Goal: Task Accomplishment & Management: Manage account settings

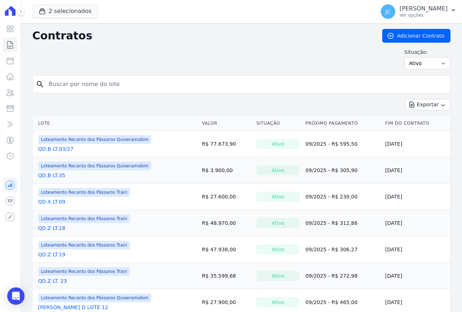
click at [71, 86] on input "search" at bounding box center [245, 84] width 403 height 14
type input "33"
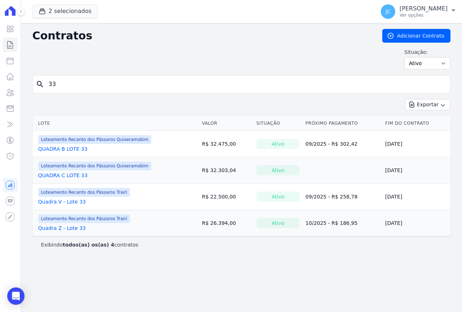
click at [66, 173] on link "QUADRA C LOTE 33" at bounding box center [62, 175] width 49 height 7
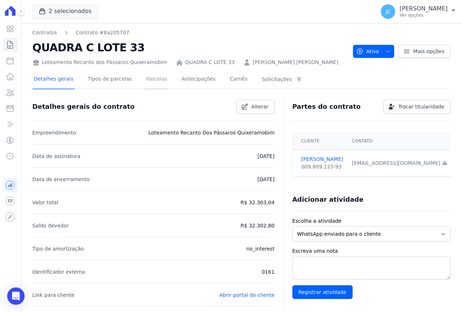
click at [150, 78] on link "Parcelas" at bounding box center [157, 79] width 24 height 19
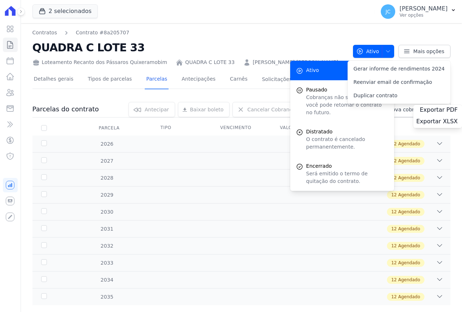
click at [229, 77] on link "Carnês" at bounding box center [239, 79] width 21 height 19
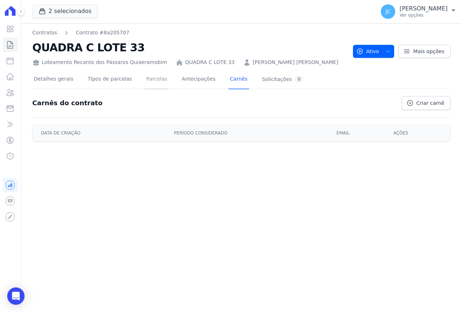
click at [147, 78] on link "Parcelas" at bounding box center [157, 79] width 24 height 19
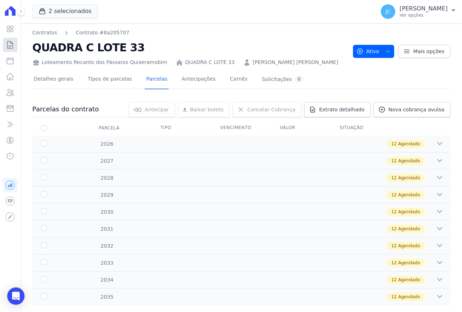
click at [11, 42] on icon at bounding box center [10, 44] width 5 height 7
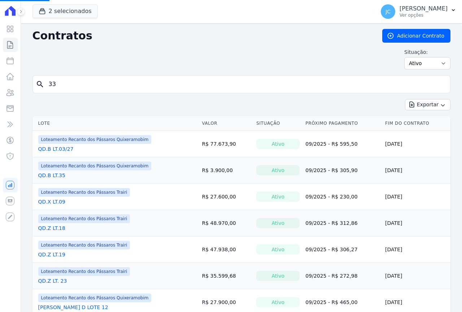
click at [61, 84] on input "33" at bounding box center [245, 84] width 403 height 14
type input "01"
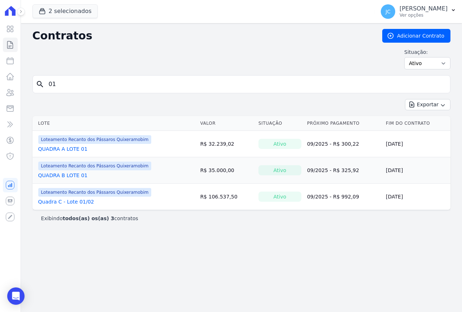
drag, startPoint x: 70, startPoint y: 83, endPoint x: 34, endPoint y: 83, distance: 36.1
click at [34, 83] on div "search 01" at bounding box center [241, 84] width 418 height 18
type input "z01"
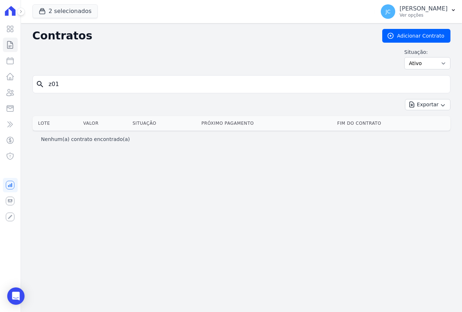
click at [67, 83] on input "z01" at bounding box center [245, 84] width 403 height 14
type input "z"
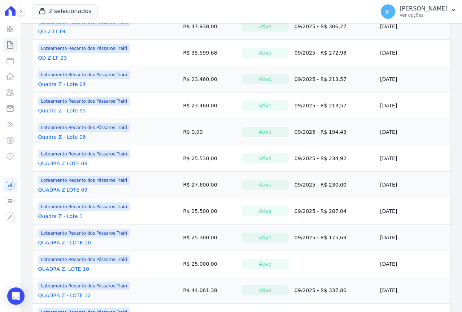
scroll to position [144, 0]
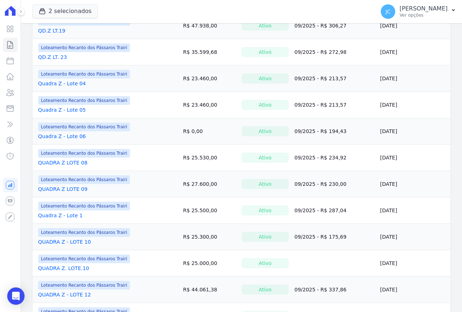
click at [71, 216] on link "Quadra Z - Lote 1" at bounding box center [60, 215] width 44 height 7
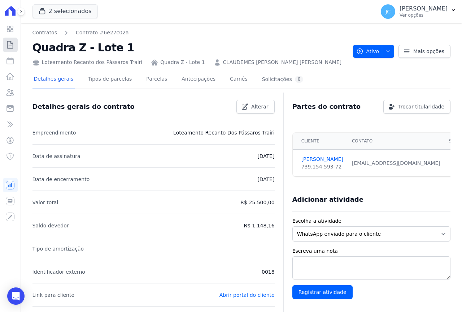
click at [9, 42] on icon at bounding box center [10, 44] width 9 height 9
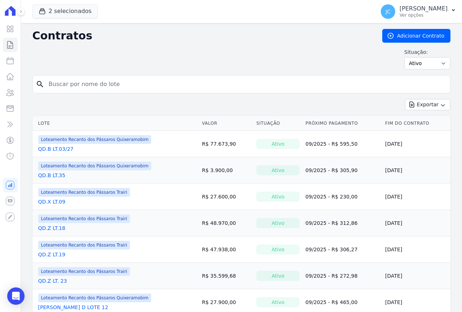
click at [106, 80] on input "search" at bounding box center [245, 84] width 403 height 14
type input "22"
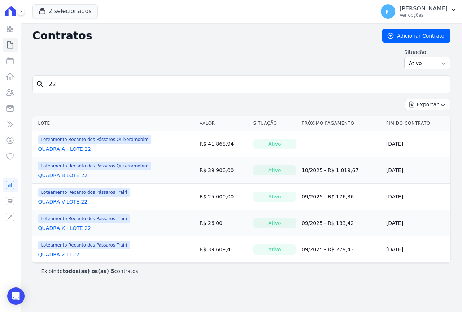
click at [71, 252] on link "QUADRA Z LT.22" at bounding box center [58, 254] width 41 height 7
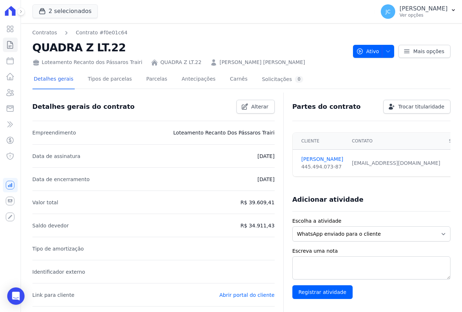
click at [134, 80] on div "Detalhes gerais Tipos de parcelas [GEOGRAPHIC_DATA] Antecipações [PERSON_NAME] …" at bounding box center [168, 79] width 273 height 19
click at [145, 79] on link "Parcelas" at bounding box center [157, 79] width 24 height 19
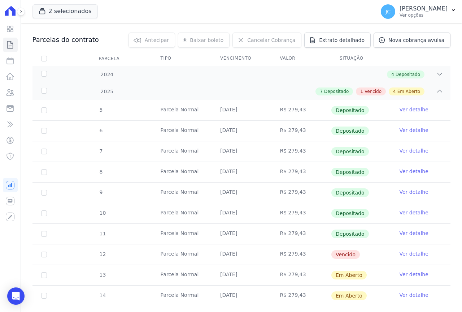
scroll to position [72, 0]
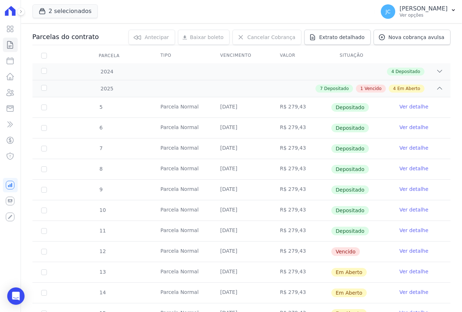
click at [413, 249] on link "Ver detalhe" at bounding box center [414, 250] width 29 height 7
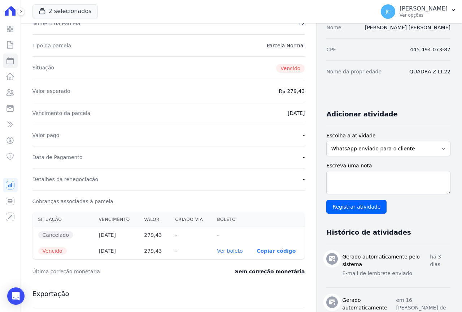
scroll to position [72, 0]
click at [220, 252] on link "Ver boleto" at bounding box center [230, 250] width 26 height 6
